Goal: Information Seeking & Learning: Learn about a topic

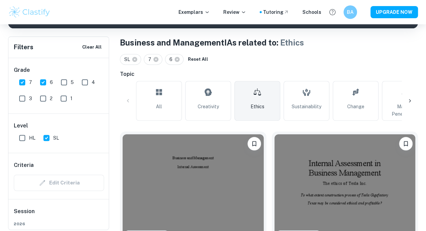
scroll to position [127, 0]
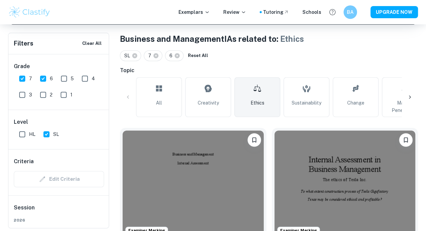
click at [409, 97] on icon at bounding box center [409, 97] width 7 height 7
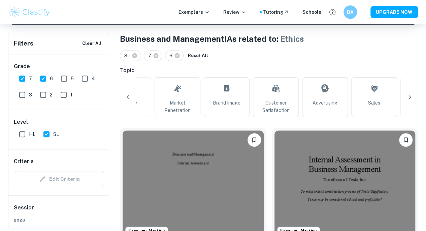
scroll to position [0, 227]
click at [128, 97] on icon at bounding box center [128, 96] width 2 height 3
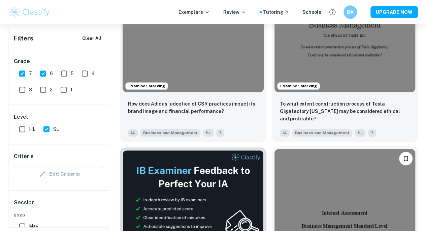
scroll to position [284, 0]
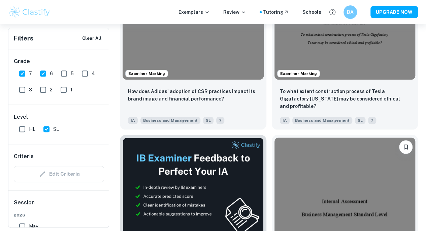
drag, startPoint x: 157, startPoint y: 160, endPoint x: 106, endPoint y: 122, distance: 63.0
click at [106, 122] on div "HL SL" at bounding box center [62, 128] width 93 height 16
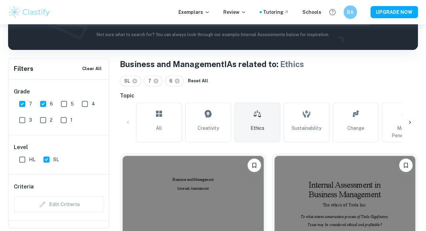
scroll to position [103, 0]
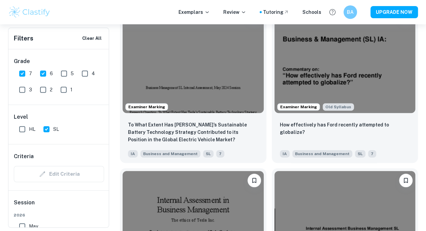
scroll to position [1401, 0]
